Goal: Browse casually

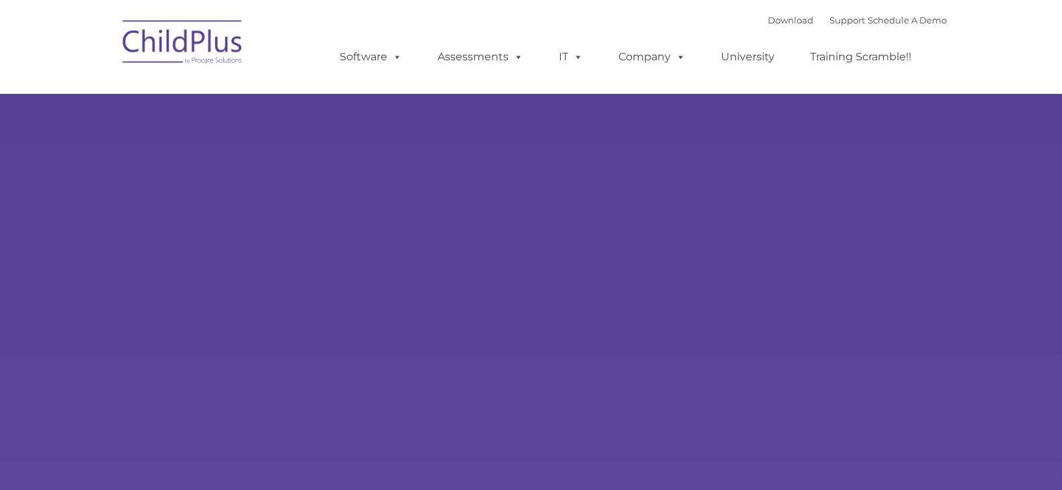
type input ""
select select "MEDIUM"
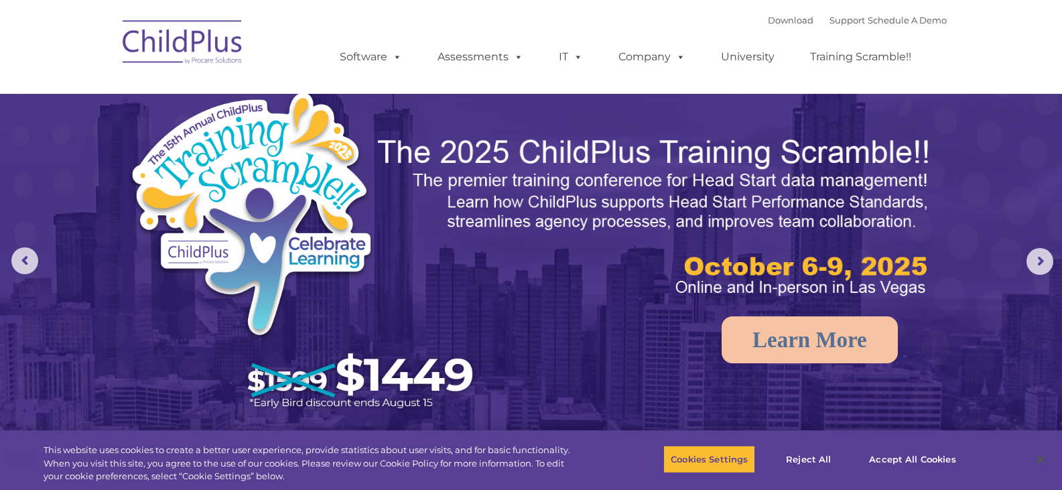
click at [847, 80] on ul "Software ChildPlus: The original and most widely-used Head Start data managemen…" at bounding box center [630, 57] width 634 height 54
select select "MEDIUM"
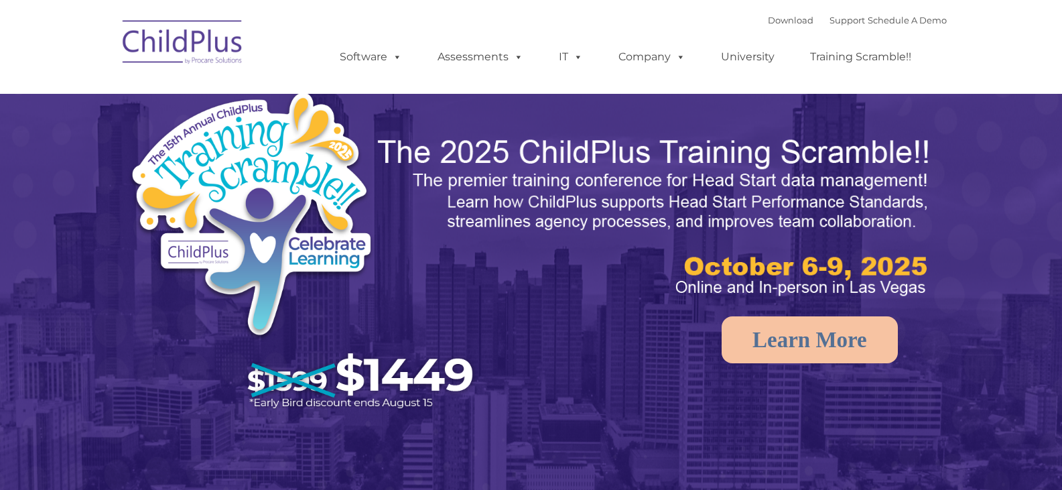
select select "MEDIUM"
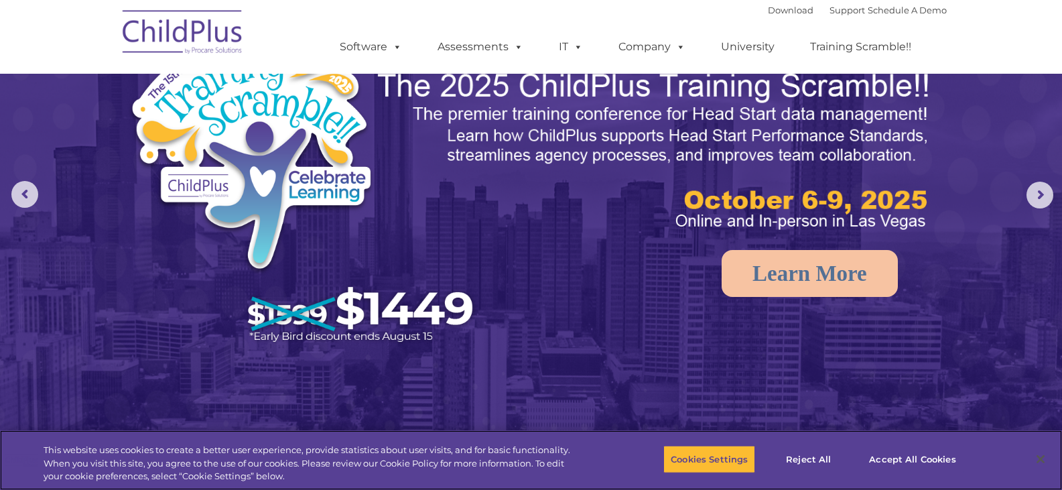
scroll to position [67, 0]
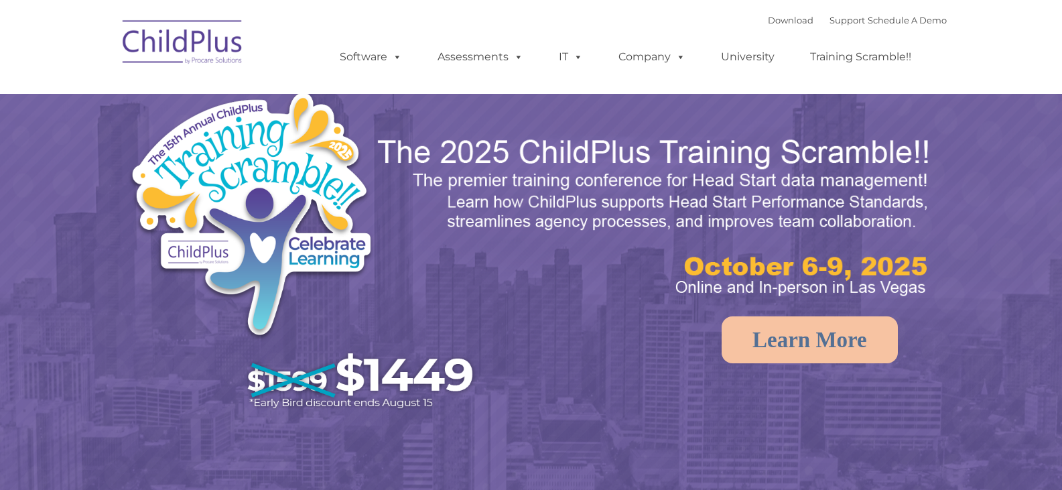
select select "MEDIUM"
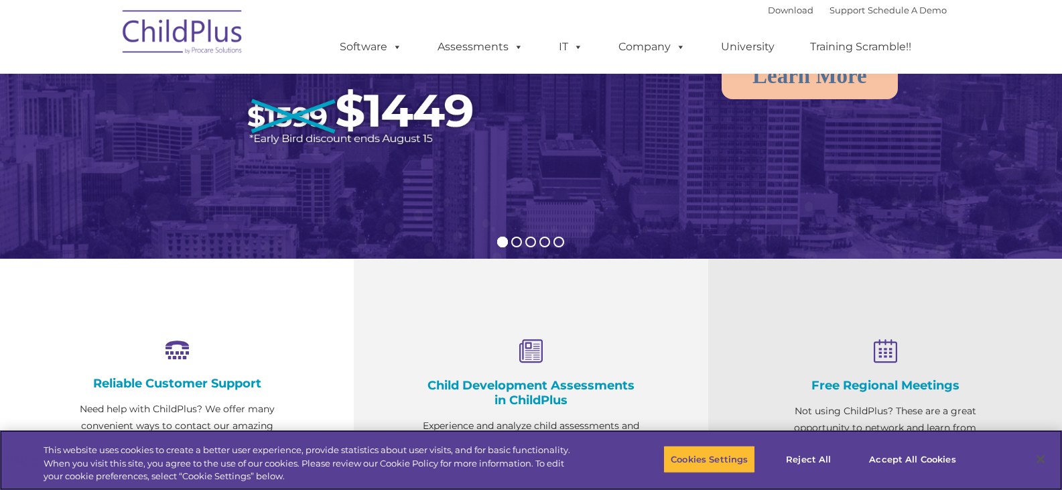
scroll to position [268, 0]
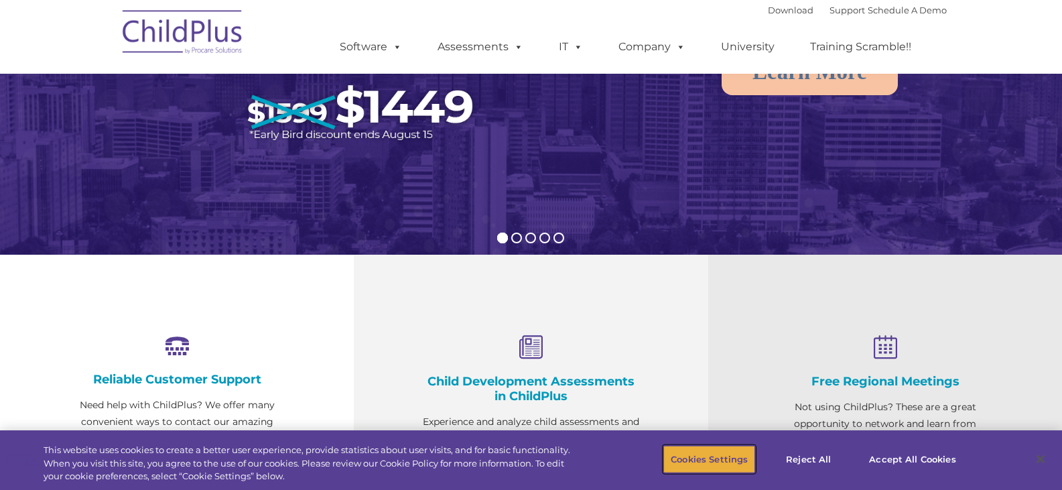
click at [695, 462] on button "Cookies Settings" at bounding box center [710, 459] width 92 height 28
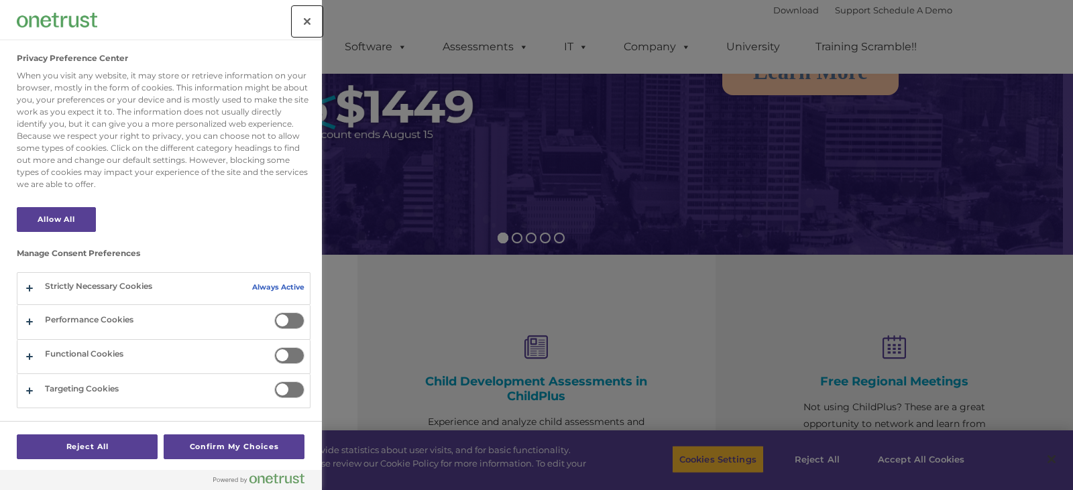
click at [301, 19] on button "Close" at bounding box center [306, 21] width 29 height 29
